Goal: Check status

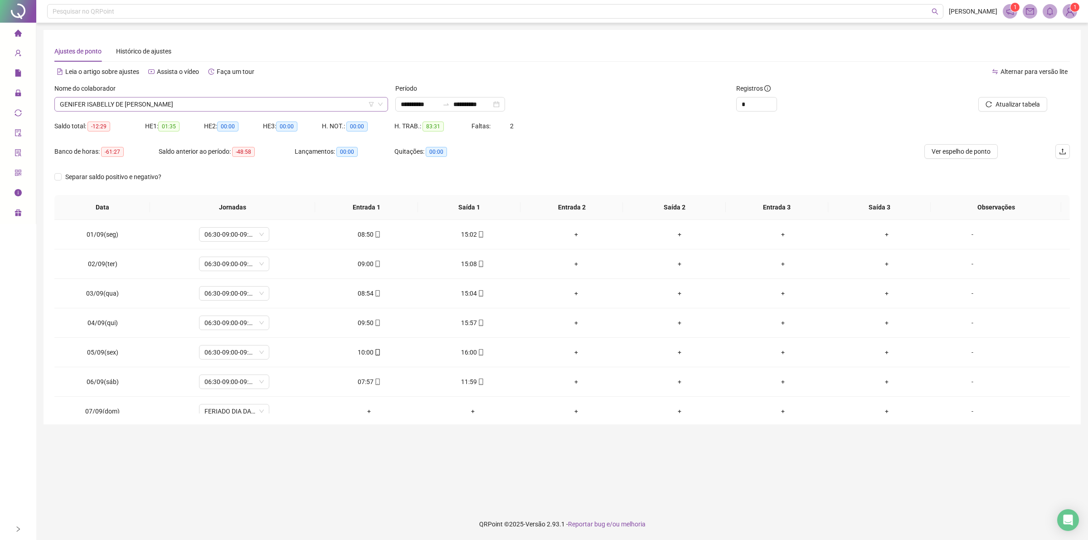
drag, startPoint x: 0, startPoint y: 0, endPoint x: 211, endPoint y: 102, distance: 234.6
click at [211, 102] on span "GENIFER ISABELLY DE [PERSON_NAME]" at bounding box center [221, 104] width 323 height 14
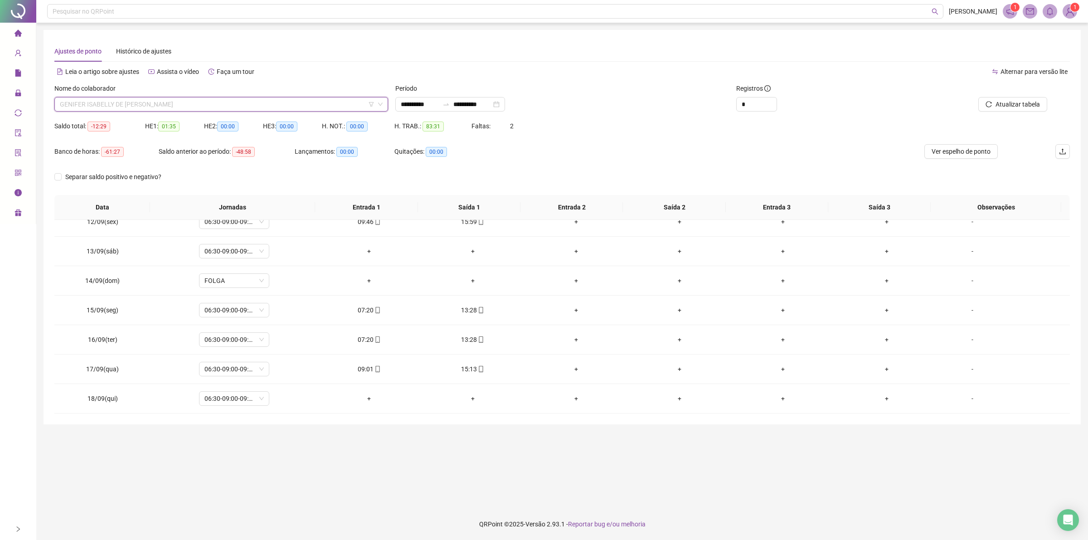
click at [150, 104] on span "GENIFER ISABELLY DE [PERSON_NAME]" at bounding box center [221, 104] width 323 height 14
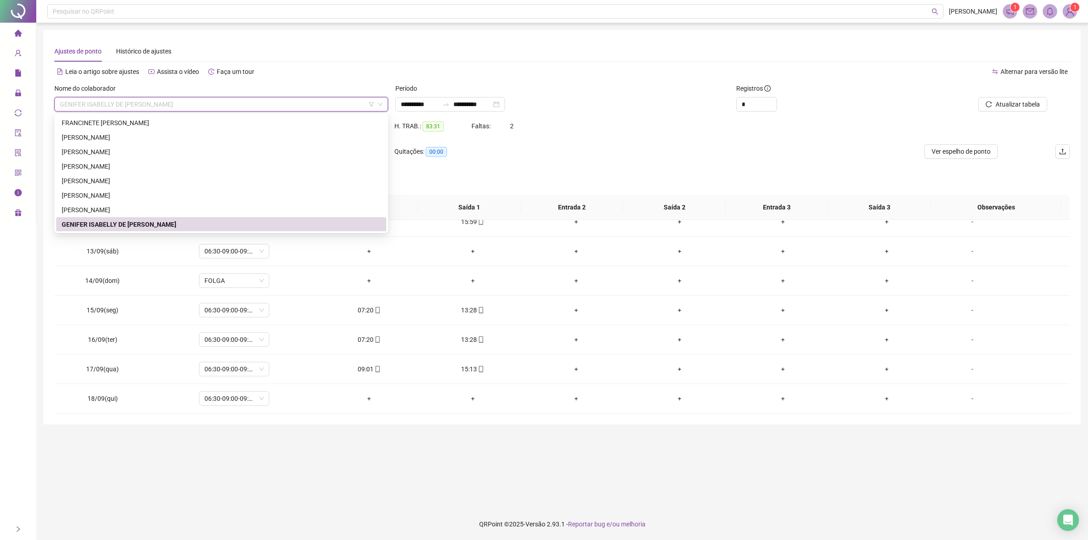
click at [140, 106] on span "GENIFER ISABELLY DE [PERSON_NAME]" at bounding box center [221, 104] width 323 height 14
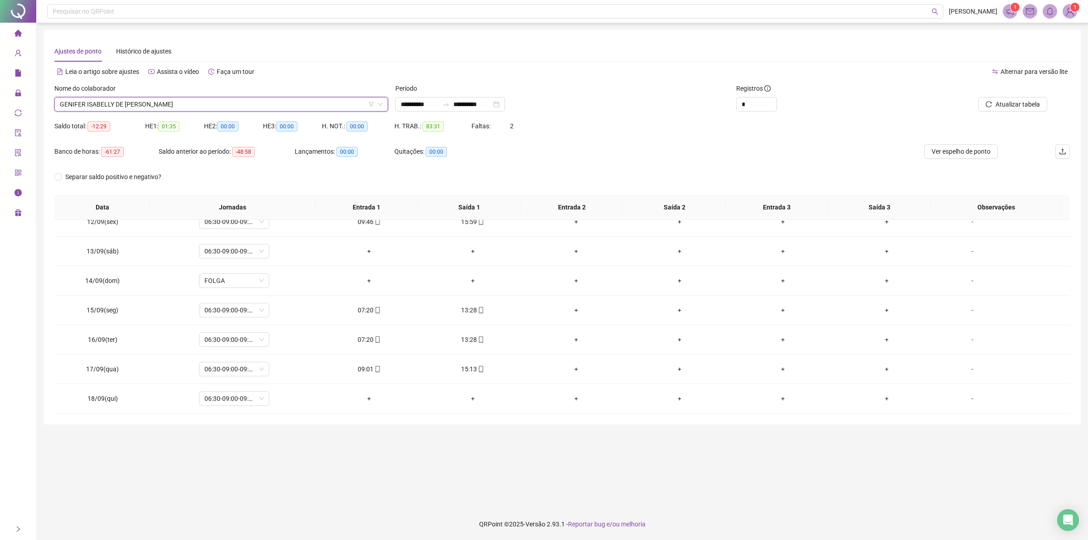
click at [182, 104] on span "GENIFER ISABELLY DE [PERSON_NAME]" at bounding box center [221, 104] width 323 height 14
click at [155, 103] on span "GENIFER ISABELLY DE [PERSON_NAME]" at bounding box center [221, 104] width 323 height 14
click at [171, 102] on span "GENIFER ISABELLY DE [PERSON_NAME]" at bounding box center [221, 104] width 323 height 14
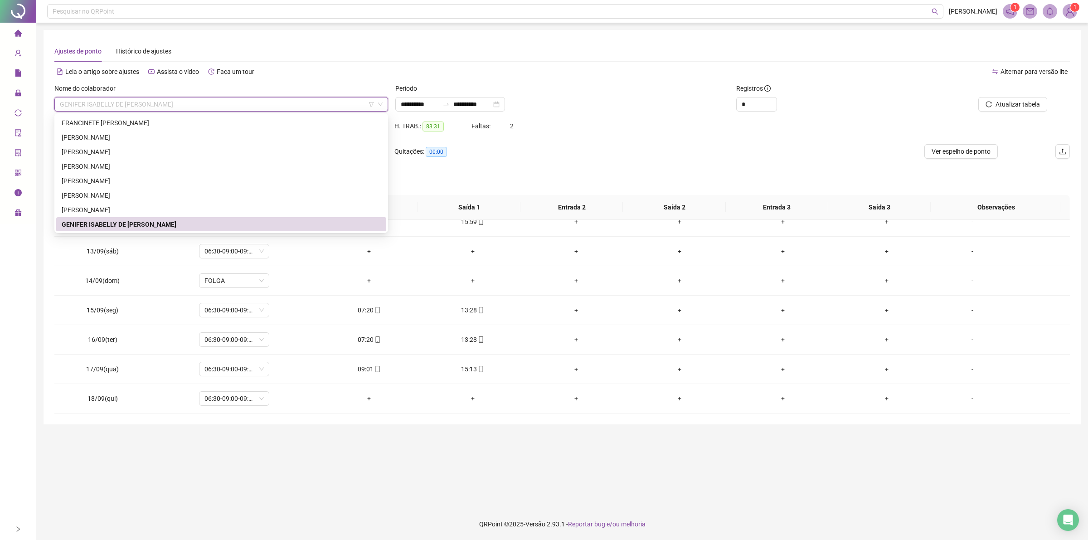
click at [134, 105] on span "GENIFER ISABELLY DE [PERSON_NAME]" at bounding box center [221, 104] width 323 height 14
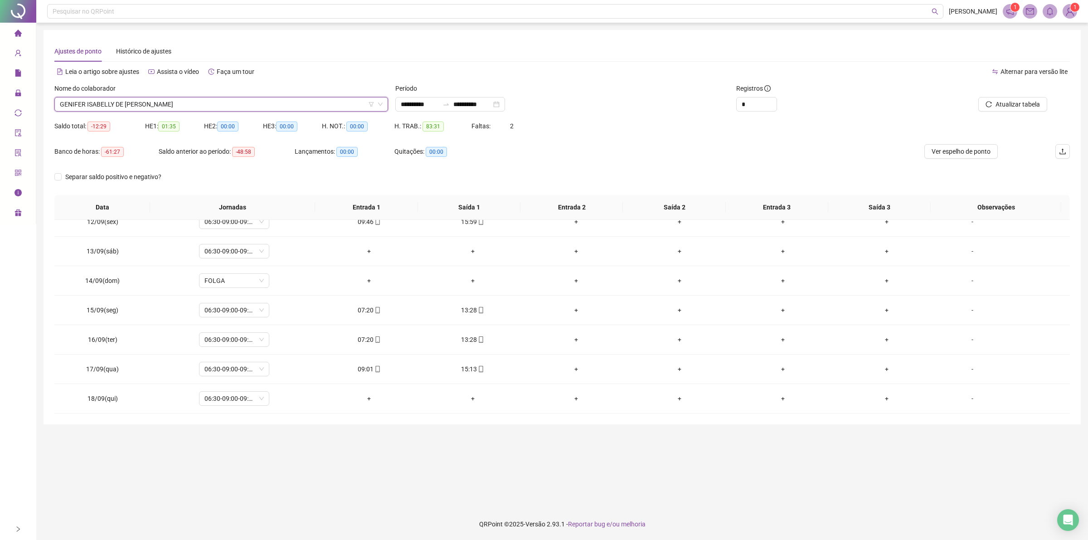
click at [174, 103] on span "GENIFER ISABELLY DE [PERSON_NAME]" at bounding box center [221, 104] width 323 height 14
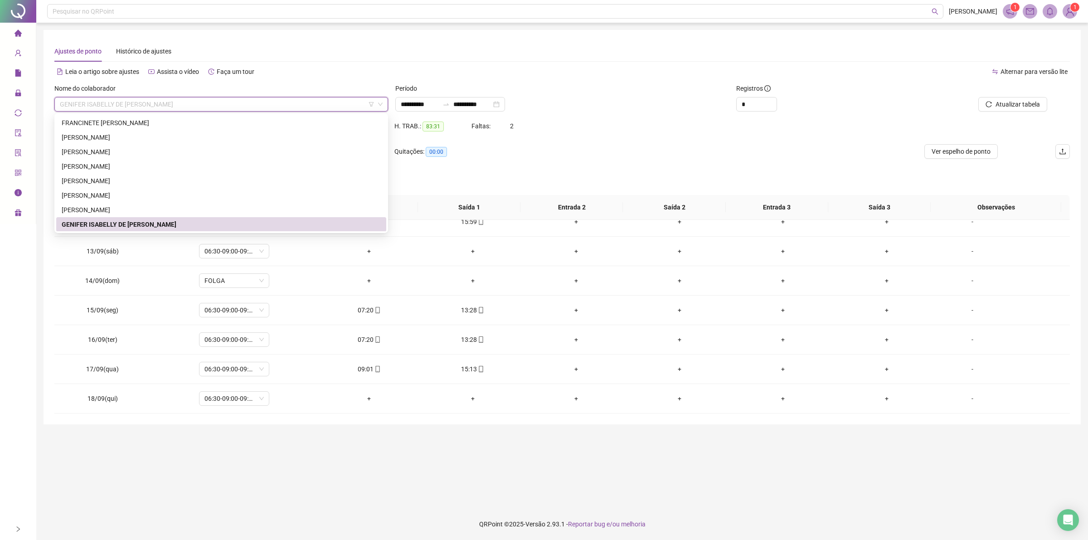
click at [162, 102] on span "GENIFER ISABELLY DE [PERSON_NAME]" at bounding box center [221, 104] width 323 height 14
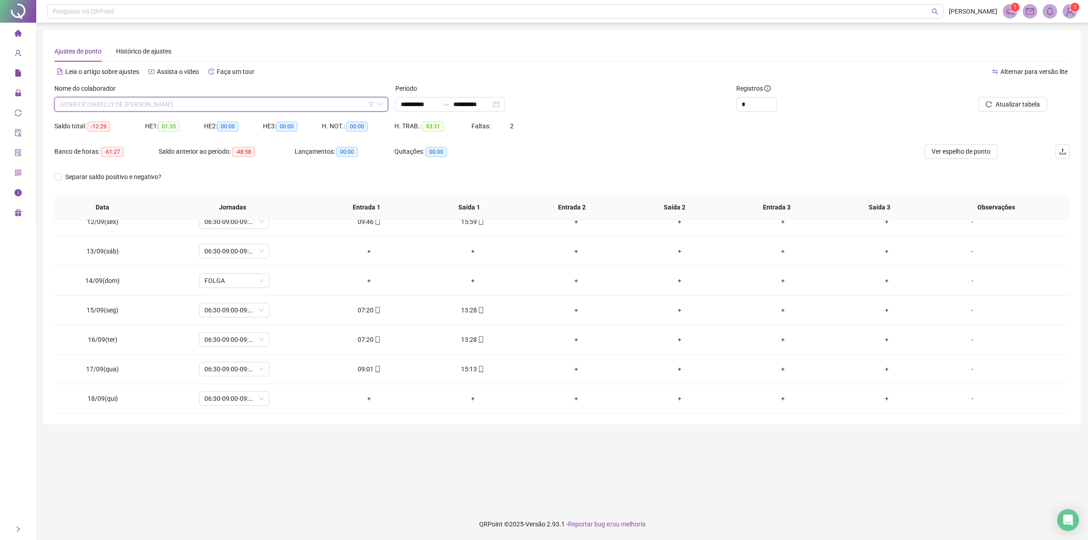
click at [187, 103] on span "GENIFER ISABELLY DE [PERSON_NAME]" at bounding box center [221, 104] width 323 height 14
click at [186, 103] on span "GENIFER ISABELLY DE [PERSON_NAME]" at bounding box center [221, 104] width 323 height 14
click at [177, 102] on span "GENIFER ISABELLY DE [PERSON_NAME]" at bounding box center [221, 104] width 323 height 14
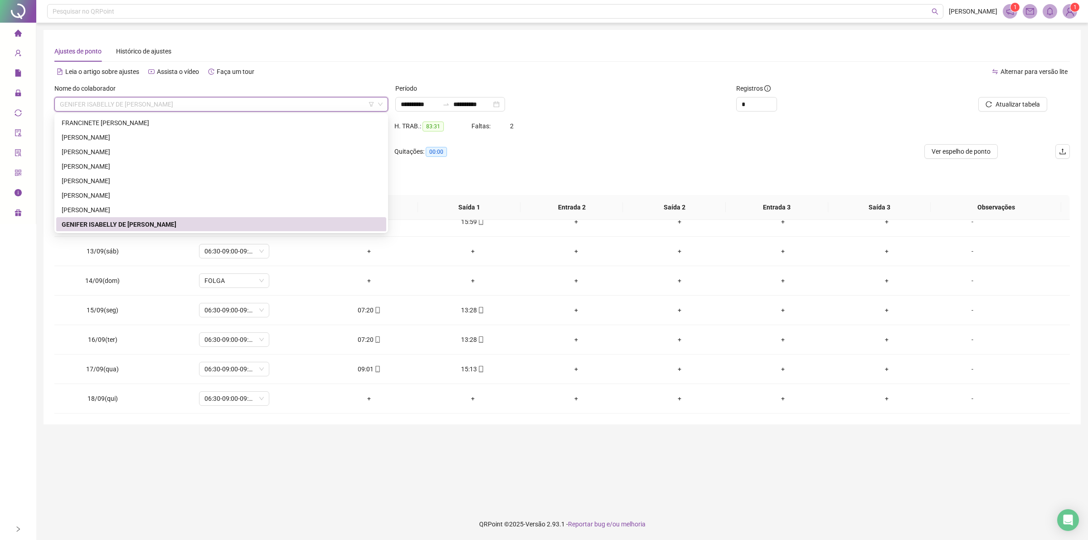
click at [498, 60] on div "Ajustes de ponto Histórico de ajustes" at bounding box center [561, 51] width 1015 height 21
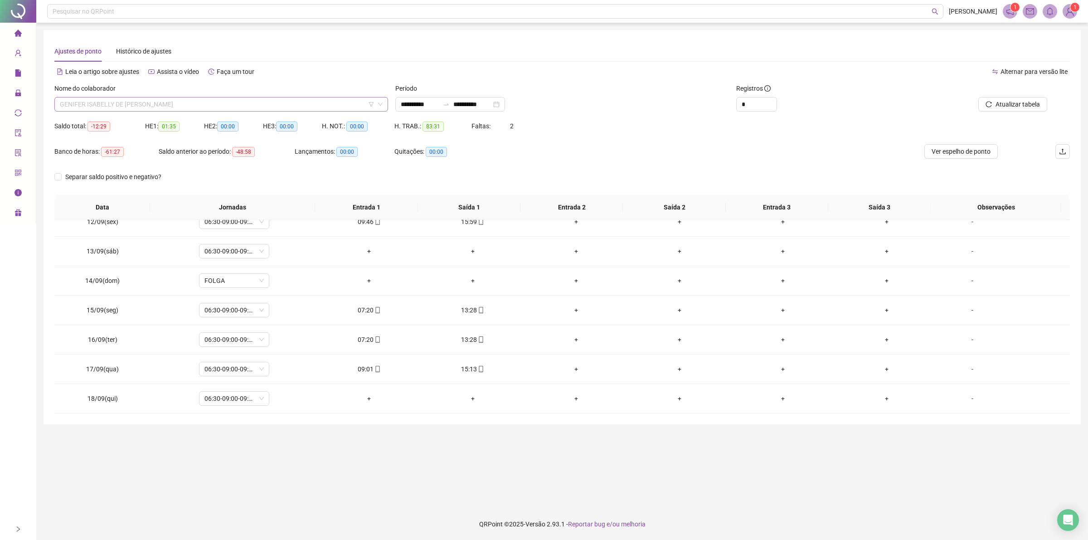
click at [184, 103] on span "GENIFER ISABELLY DE [PERSON_NAME]" at bounding box center [221, 104] width 323 height 14
click at [574, 86] on div "Período" at bounding box center [562, 90] width 334 height 14
